Goal: Use online tool/utility: Utilize a website feature to perform a specific function

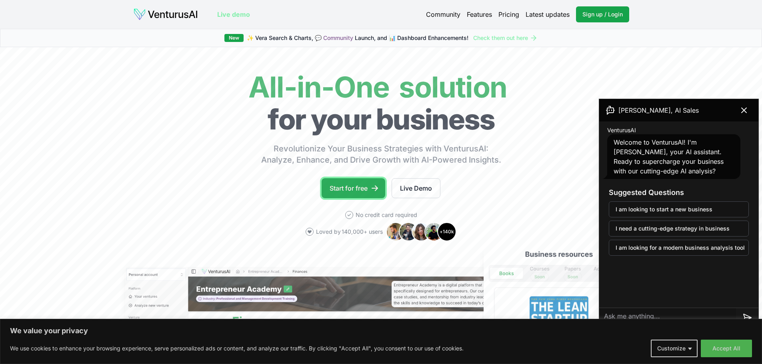
click at [359, 188] on link "Start for free" at bounding box center [354, 188] width 64 height 20
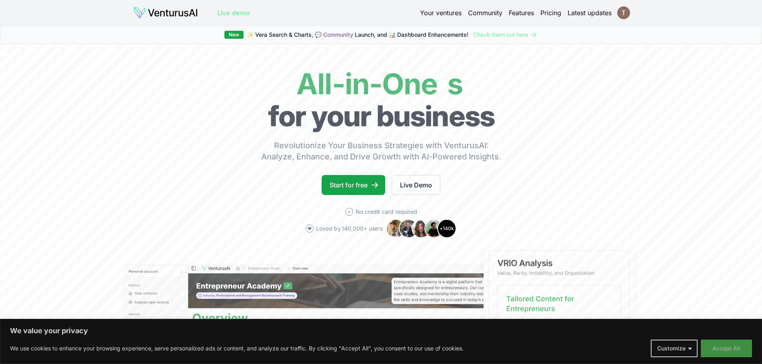
click at [717, 349] on button "Accept All" at bounding box center [726, 349] width 51 height 18
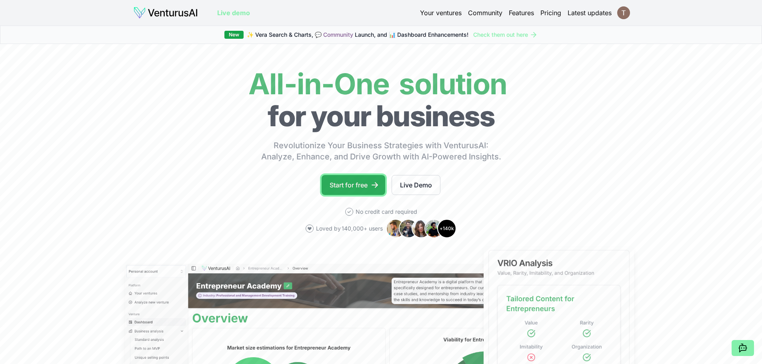
click at [351, 189] on link "Start for free" at bounding box center [354, 185] width 64 height 20
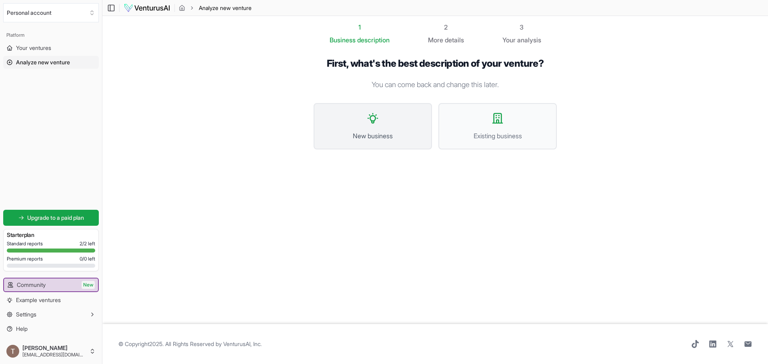
click at [369, 134] on span "New business" at bounding box center [372, 136] width 101 height 10
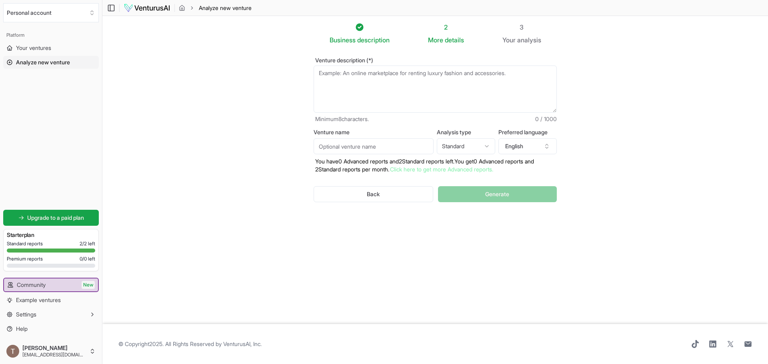
click at [378, 87] on textarea "Venture description (*)" at bounding box center [435, 89] width 243 height 47
type textarea "J"
click at [318, 72] on textarea "Jewellery, specifically ring's for men" at bounding box center [435, 89] width 243 height 47
drag, startPoint x: 477, startPoint y: 75, endPoint x: 499, endPoint y: 72, distance: 21.7
click at [499, 72] on textarea "An online store that sells men's jewellery, specifically ring's for men" at bounding box center [435, 89] width 243 height 47
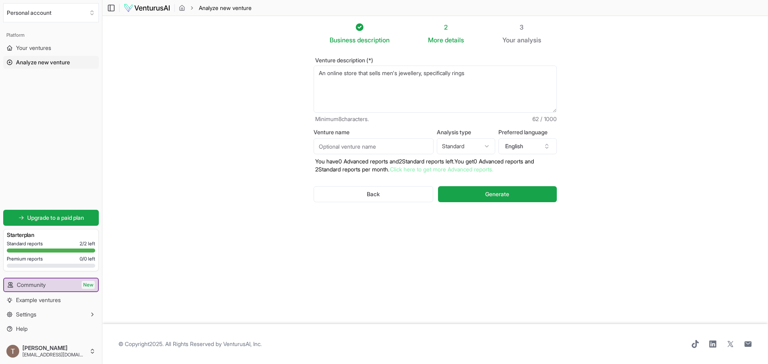
type textarea "An online store that sells men's jewellery, specifically rings"
click at [467, 151] on html "We value your privacy We use cookies to enhance your browsing experience, serve…" at bounding box center [384, 182] width 768 height 364
click at [385, 150] on html "We value your privacy We use cookies to enhance your browsing experience, serve…" at bounding box center [384, 182] width 768 height 364
click at [505, 195] on span "Generate" at bounding box center [497, 194] width 24 height 8
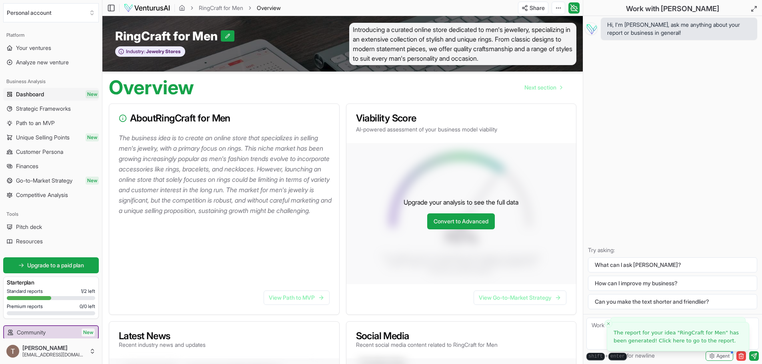
click at [181, 153] on p "The business idea is to create an online store that specializes in selling men'…" at bounding box center [226, 174] width 214 height 83
click at [167, 174] on p "The business idea is to create an online store that specializes in selling men'…" at bounding box center [226, 174] width 214 height 83
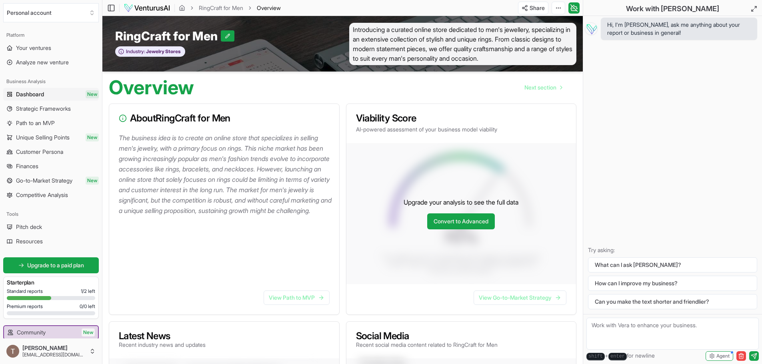
drag, startPoint x: 154, startPoint y: 174, endPoint x: 202, endPoint y: 174, distance: 48.8
click at [180, 174] on p "The business idea is to create an online store that specializes in selling men'…" at bounding box center [226, 174] width 214 height 83
drag, startPoint x: 206, startPoint y: 174, endPoint x: 219, endPoint y: 177, distance: 13.5
click at [217, 177] on p "The business idea is to create an online store that specializes in selling men'…" at bounding box center [226, 174] width 214 height 83
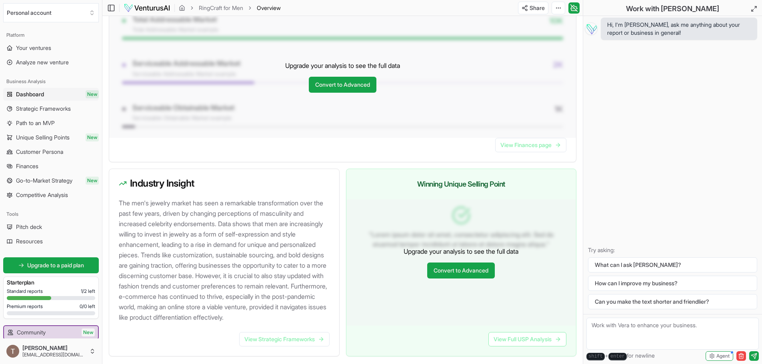
scroll to position [680, 0]
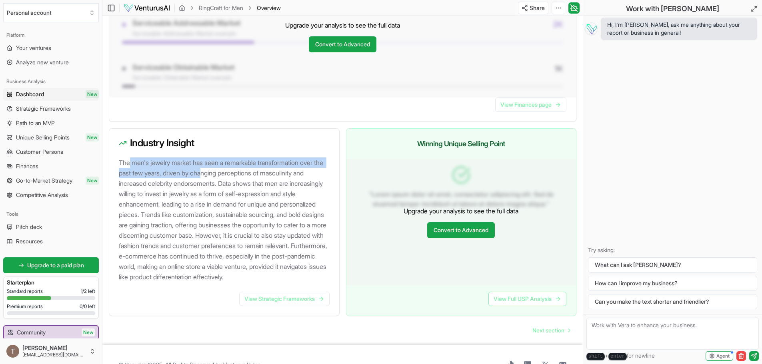
drag, startPoint x: 130, startPoint y: 171, endPoint x: 217, endPoint y: 188, distance: 88.4
click at [217, 188] on p "The men's jewelry market has seen a remarkable transformation over the past few…" at bounding box center [226, 220] width 214 height 125
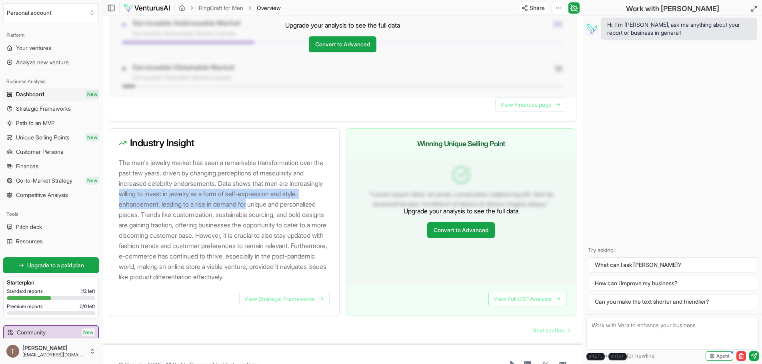
drag, startPoint x: 159, startPoint y: 206, endPoint x: 270, endPoint y: 210, distance: 111.6
click at [270, 210] on p "The men's jewelry market has seen a remarkable transformation over the past few…" at bounding box center [226, 220] width 214 height 125
click at [215, 219] on p "The men's jewelry market has seen a remarkable transformation over the past few…" at bounding box center [226, 220] width 214 height 125
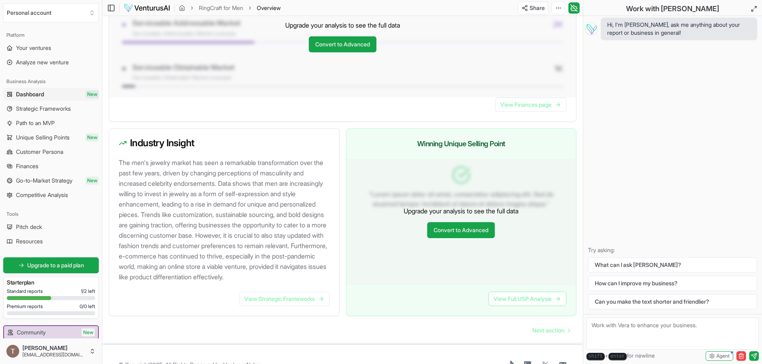
click at [160, 208] on p "The men's jewelry market has seen a remarkable transformation over the past few…" at bounding box center [226, 220] width 214 height 125
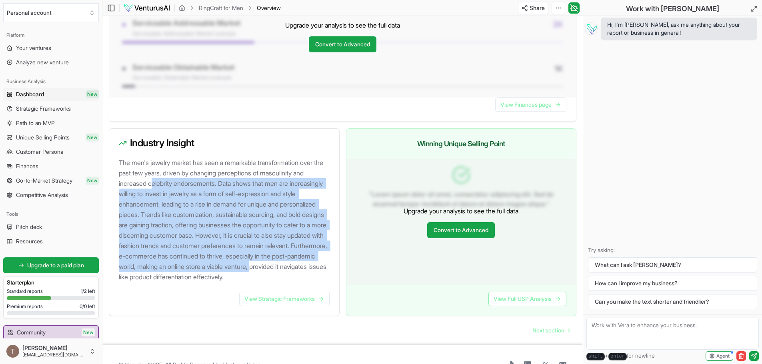
drag, startPoint x: 154, startPoint y: 193, endPoint x: 208, endPoint y: 291, distance: 111.5
click at [208, 282] on p "The men's jewelry market has seen a remarkable transformation over the past few…" at bounding box center [226, 220] width 214 height 125
click at [214, 263] on p "The men's jewelry market has seen a remarkable transformation over the past few…" at bounding box center [226, 220] width 214 height 125
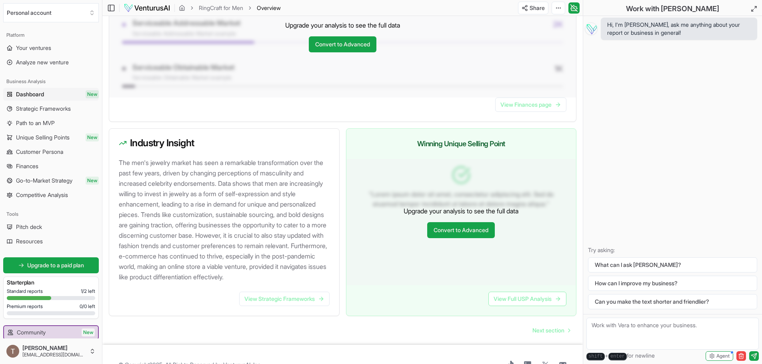
scroll to position [720, 0]
